Goal: Task Accomplishment & Management: Use online tool/utility

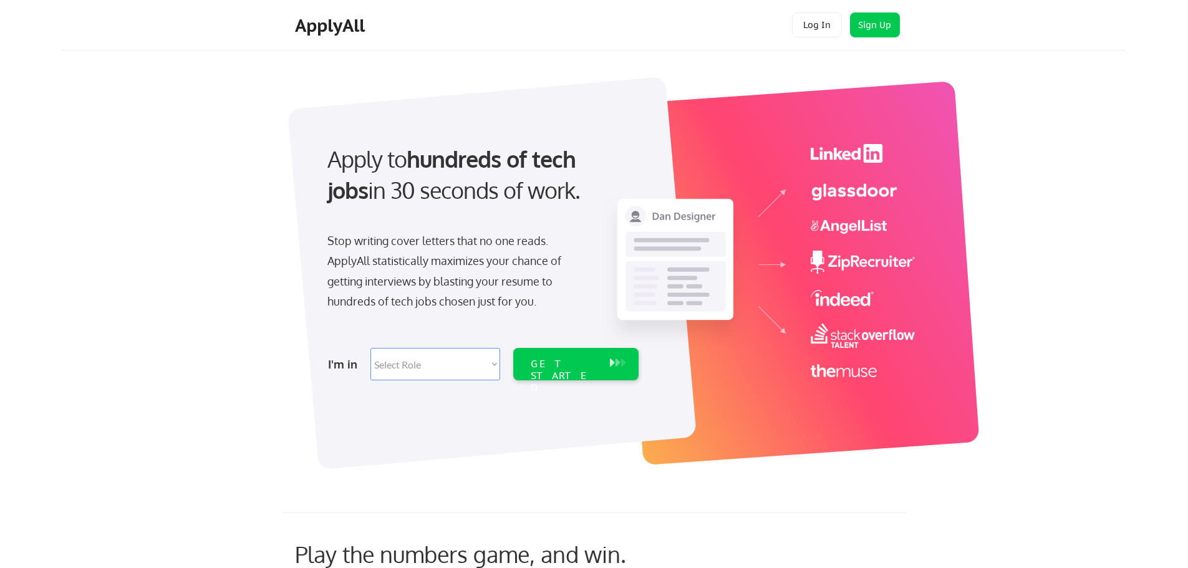
click at [823, 22] on button "Log In" at bounding box center [817, 24] width 50 height 25
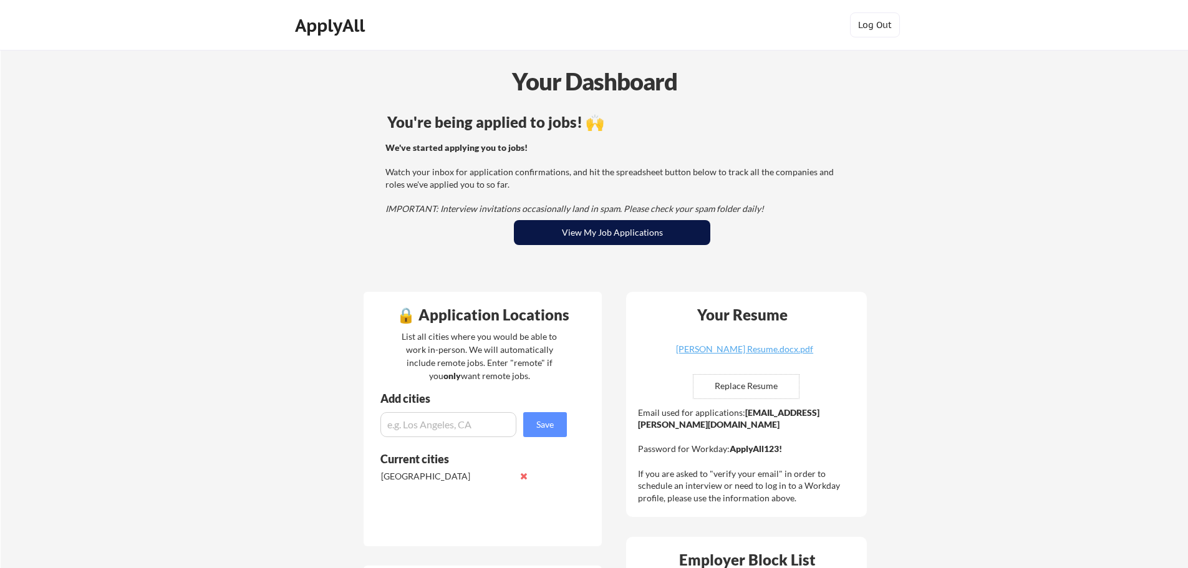
click at [573, 238] on button "View My Job Applications" at bounding box center [612, 232] width 196 height 25
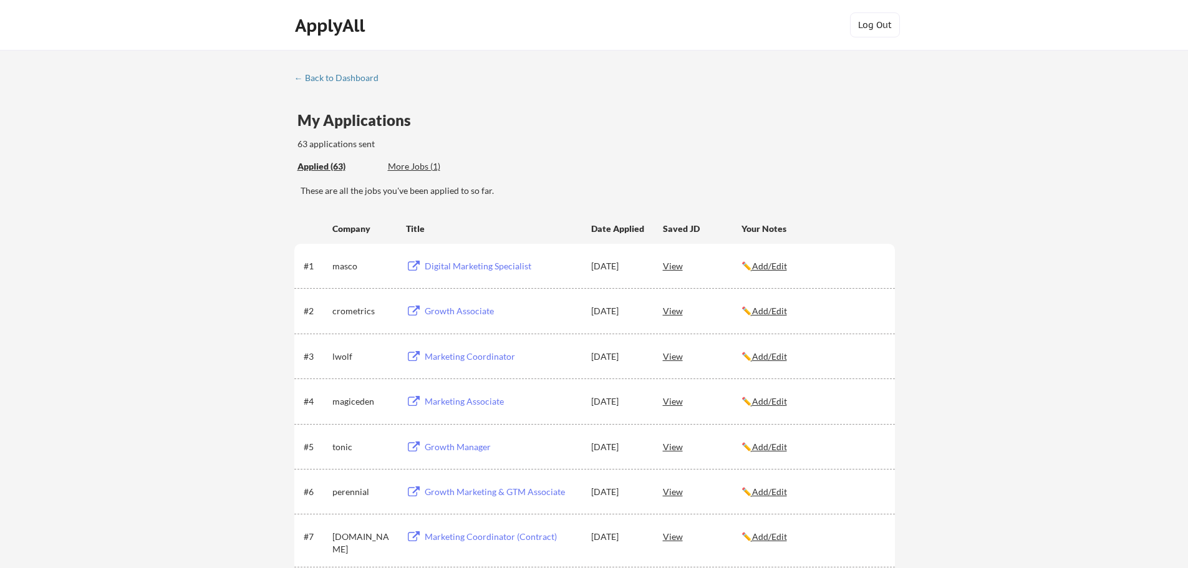
click at [474, 313] on div "Growth Associate" at bounding box center [502, 311] width 155 height 12
